Goal: Task Accomplishment & Management: Manage account settings

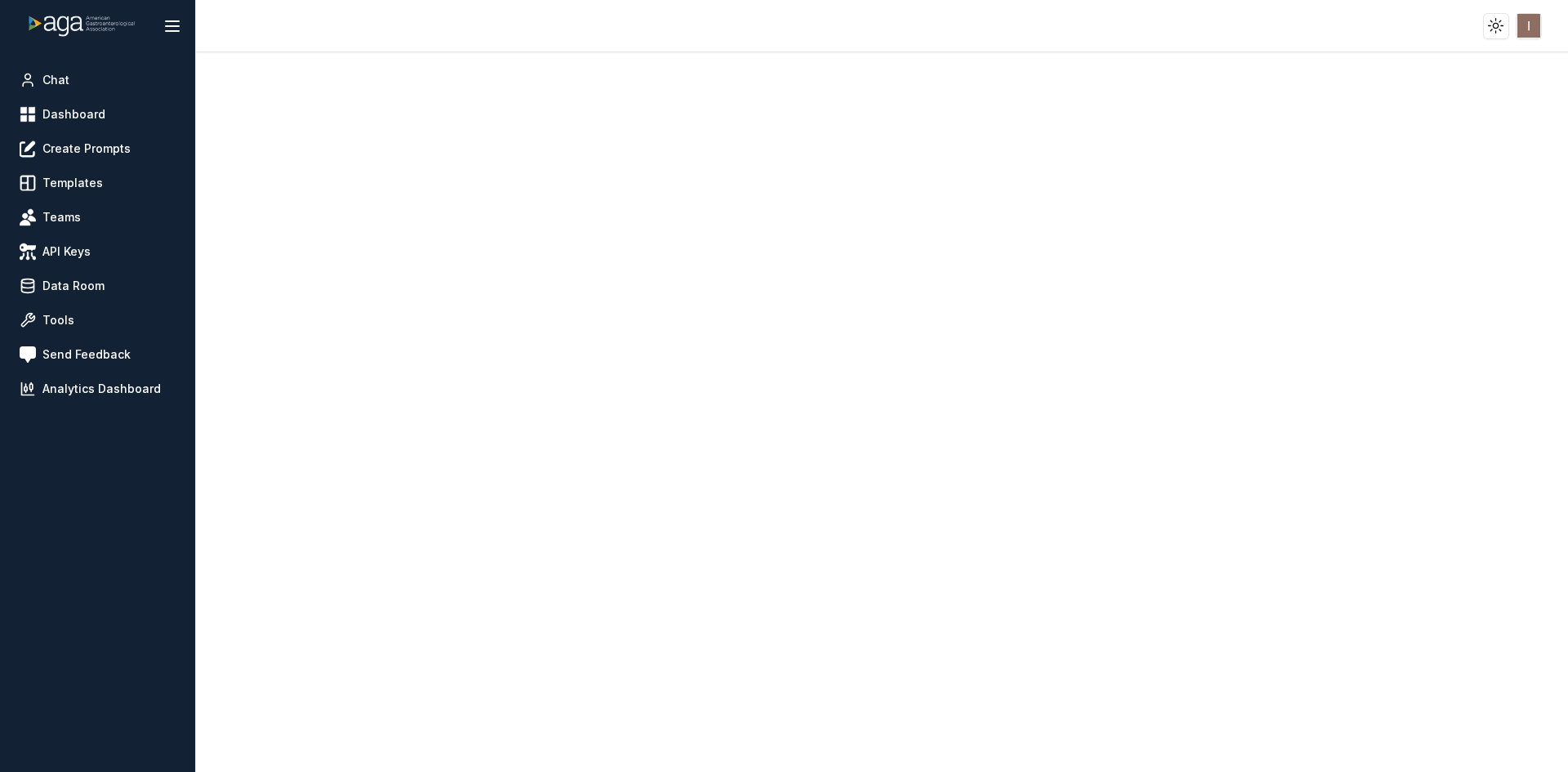
drag, startPoint x: 0, startPoint y: 0, endPoint x: 501, endPoint y: 16, distance: 501.3
click at [501, 16] on header "Toggle theme Toggle user menu" at bounding box center [784, 25] width 1568 height 52
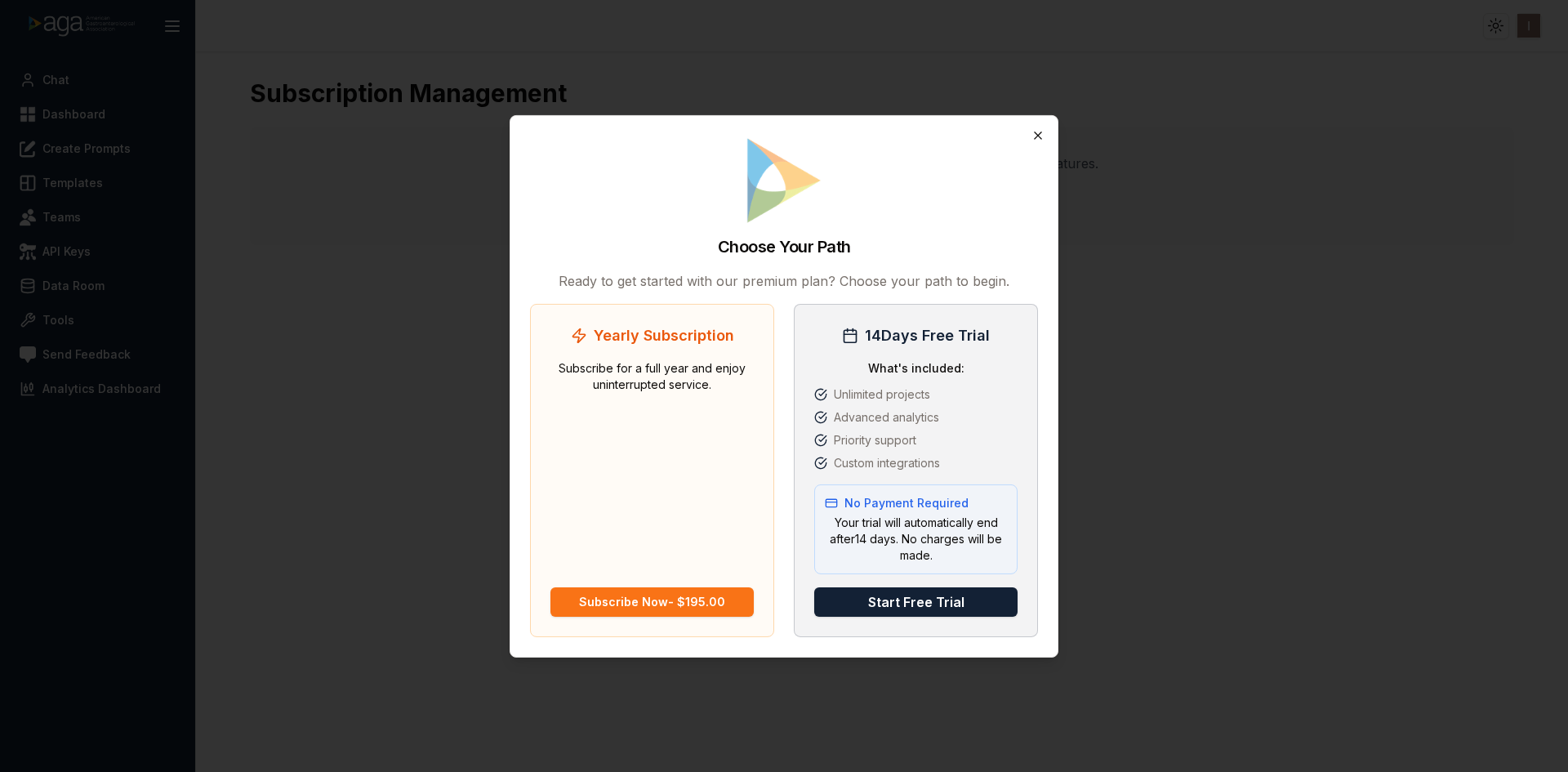
click at [1042, 130] on icon "button" at bounding box center [1038, 135] width 13 height 13
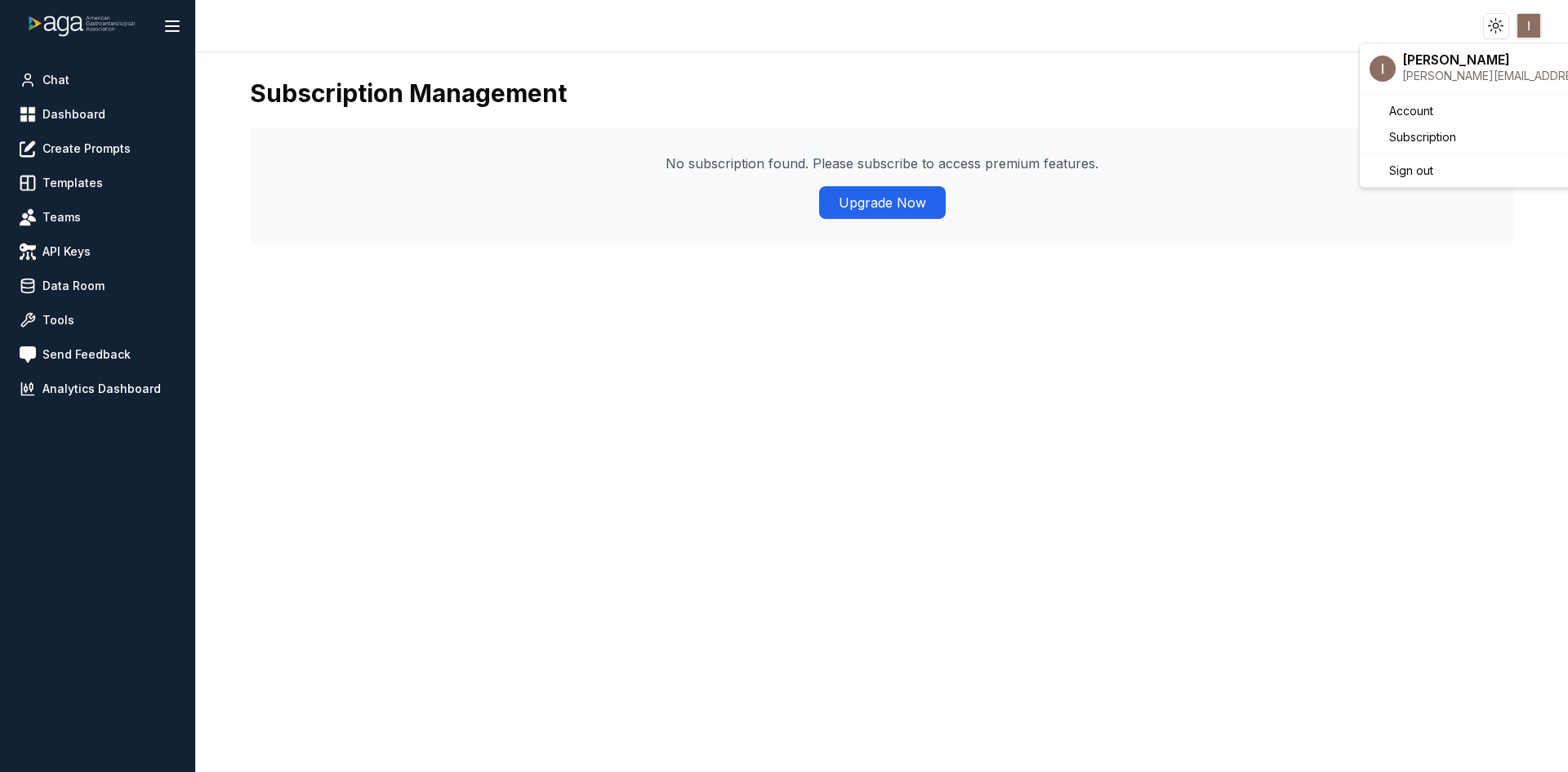
click at [1532, 25] on html "Toggle theme Toggle user menu Chat Dashboard Create Prompts Templates Teams API…" at bounding box center [784, 386] width 1568 height 772
click at [1428, 169] on span "Sign out" at bounding box center [1410, 170] width 44 height 16
